Goal: Task Accomplishment & Management: Use online tool/utility

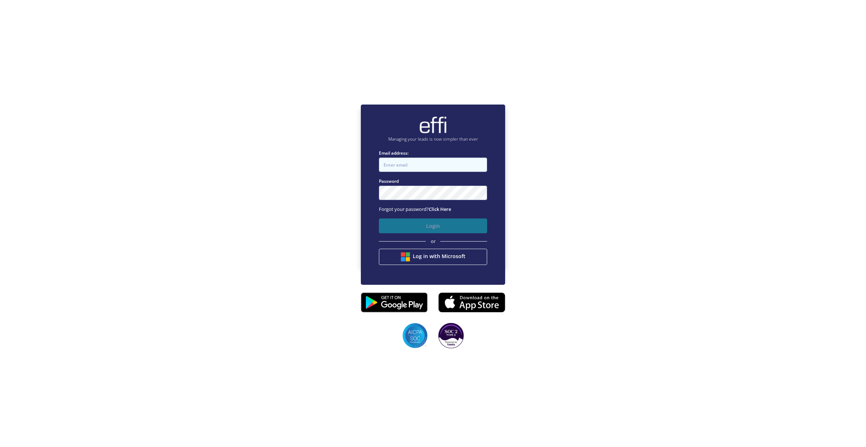
type input "[EMAIL_ADDRESS][DOMAIN_NAME]"
click at [414, 227] on button "Login" at bounding box center [433, 226] width 108 height 15
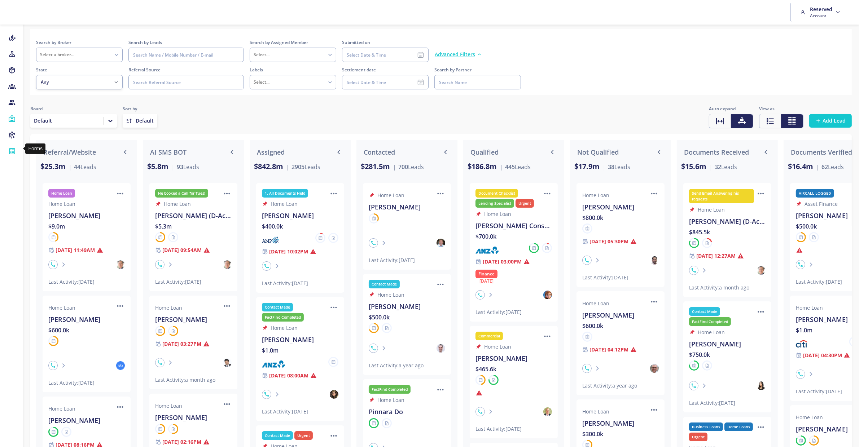
click at [14, 148] on icon at bounding box center [12, 151] width 8 height 7
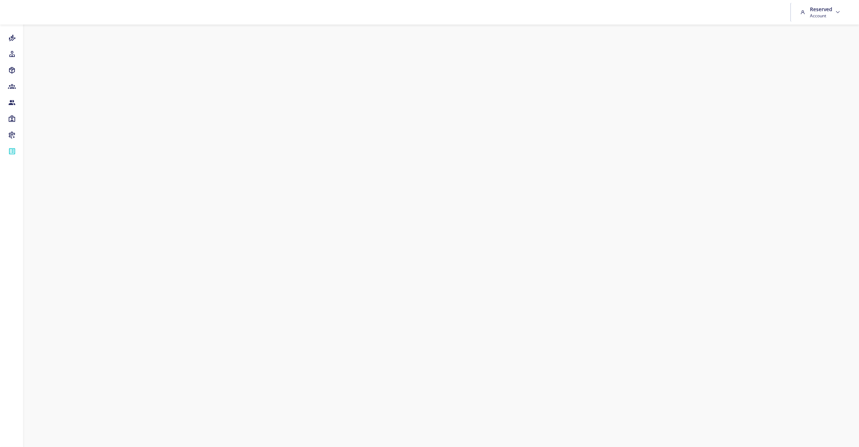
scroll to position [16, 0]
